Goal: Navigation & Orientation: Find specific page/section

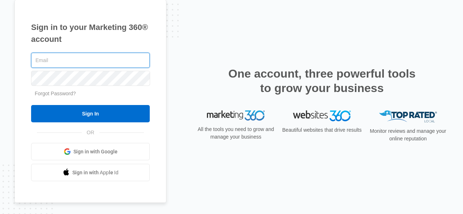
type input "[EMAIL_ADDRESS][DOMAIN_NAME]"
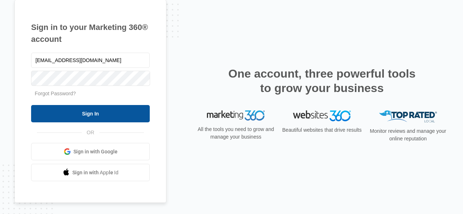
click at [108, 112] on input "Sign In" at bounding box center [90, 113] width 119 height 17
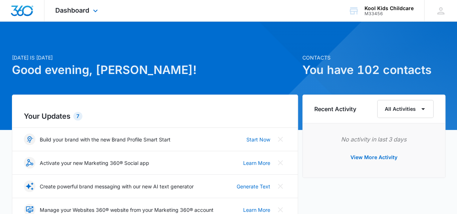
click at [100, 11] on div "Dashboard Apps Reputation Websites Forms CRM Email Social Shop Payments POS Con…" at bounding box center [77, 10] width 66 height 21
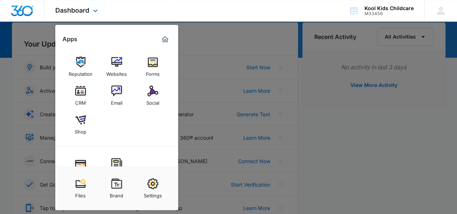
scroll to position [36, 0]
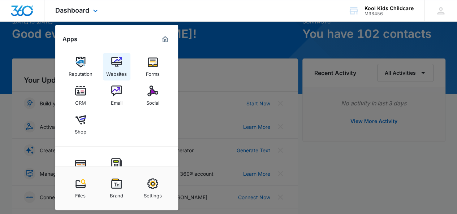
click at [119, 68] on div "Websites" at bounding box center [116, 72] width 21 height 9
